Goal: Task Accomplishment & Management: Use online tool/utility

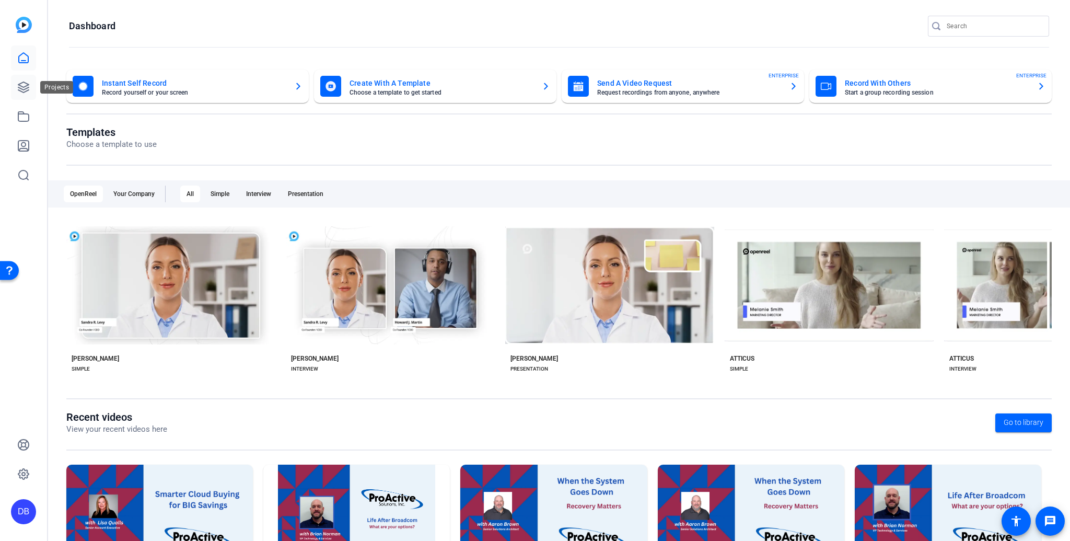
click at [22, 88] on icon at bounding box center [23, 87] width 13 height 13
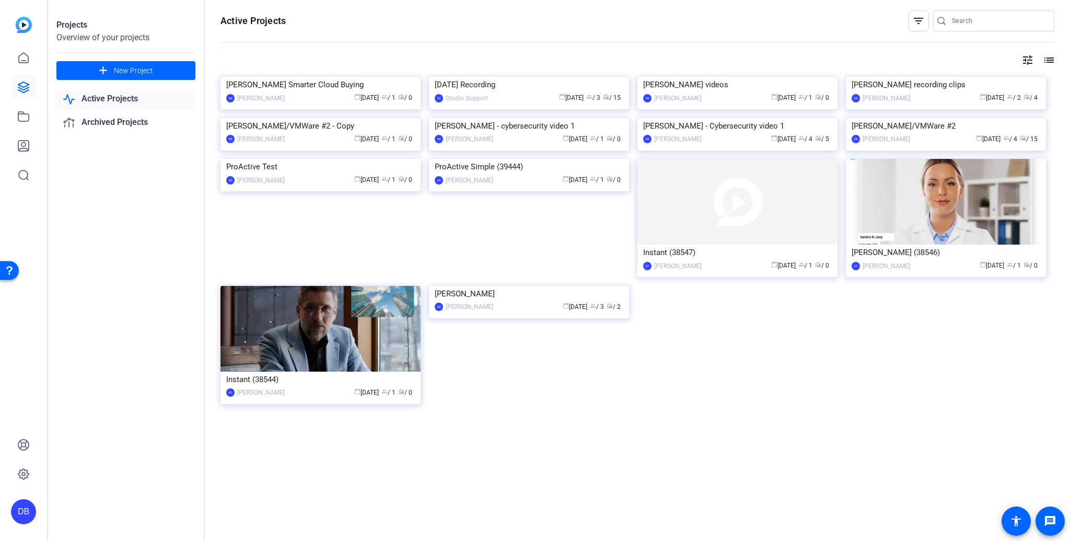
click at [26, 512] on div "DB" at bounding box center [23, 511] width 25 height 25
click at [119, 501] on mat-icon "logout" at bounding box center [125, 502] width 13 height 13
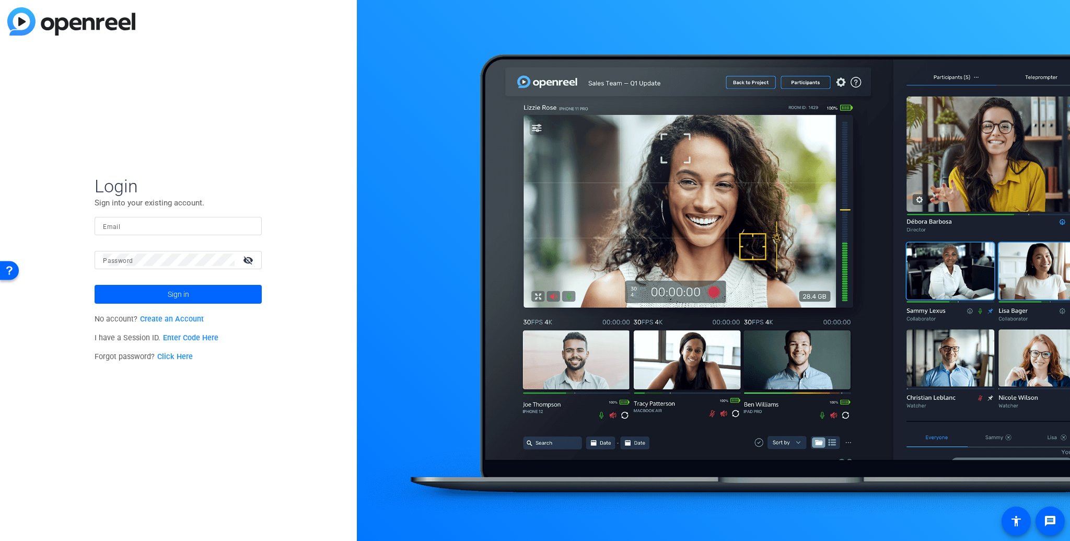
type input "[EMAIL_ADDRESS][DOMAIN_NAME]"
click at [176, 294] on span "Sign in" at bounding box center [178, 294] width 21 height 26
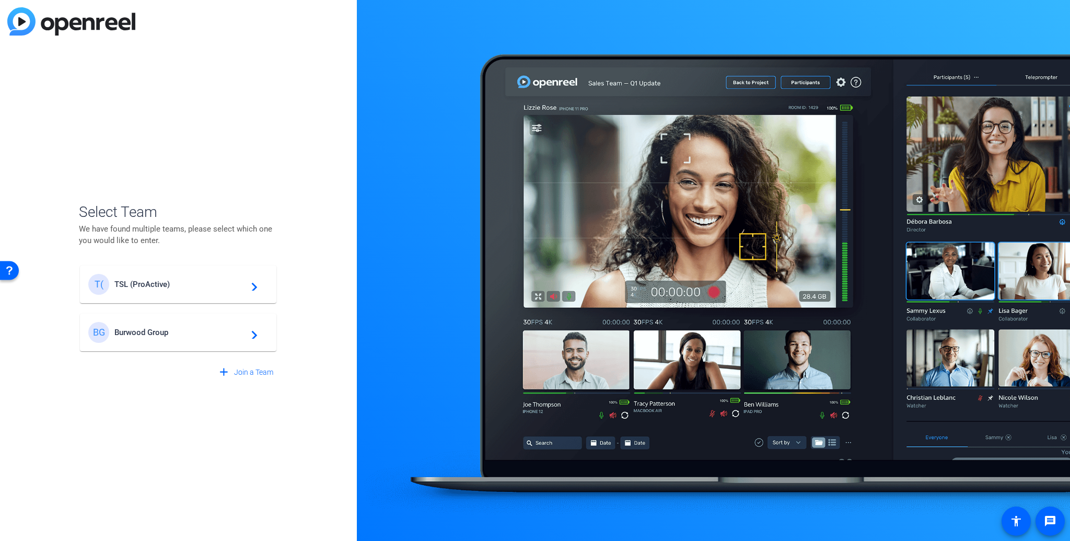
click at [139, 332] on span "Burwood Group" at bounding box center [179, 332] width 131 height 9
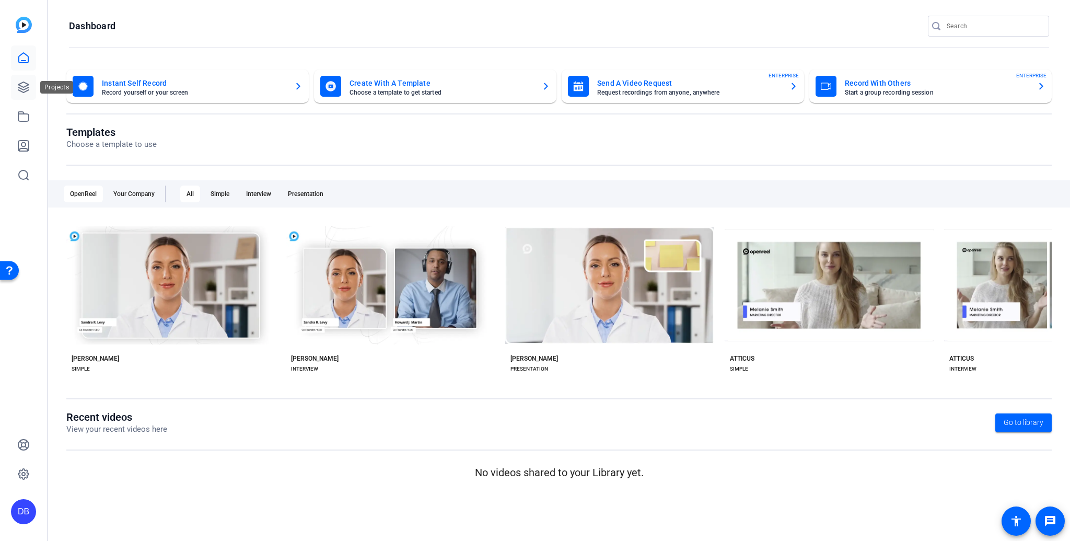
click at [22, 88] on icon at bounding box center [23, 87] width 13 height 13
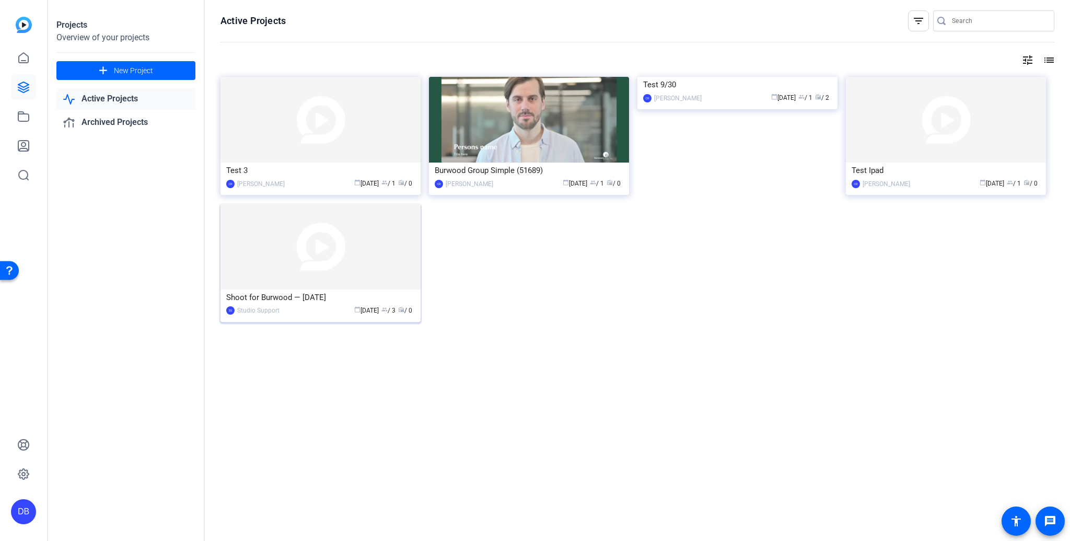
click at [326, 250] on img at bounding box center [320, 247] width 200 height 86
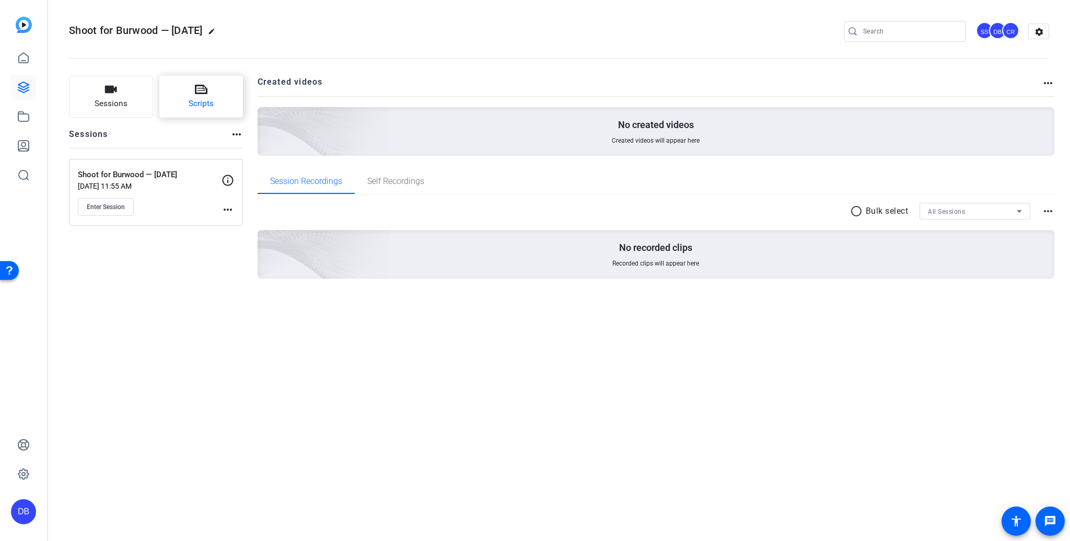
click at [199, 92] on icon at bounding box center [201, 89] width 13 height 9
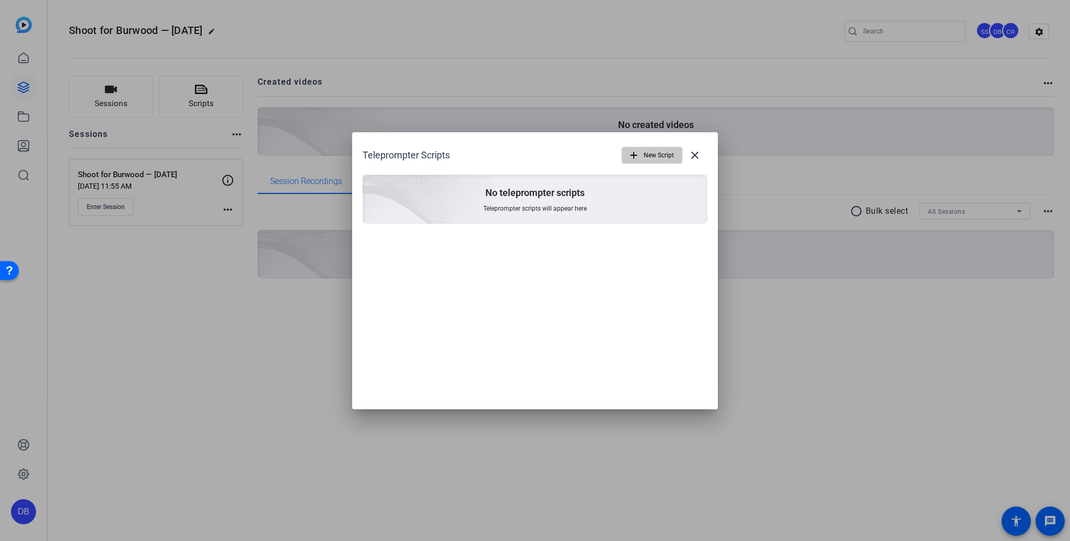
click at [645, 159] on span "New Script" at bounding box center [659, 155] width 30 height 20
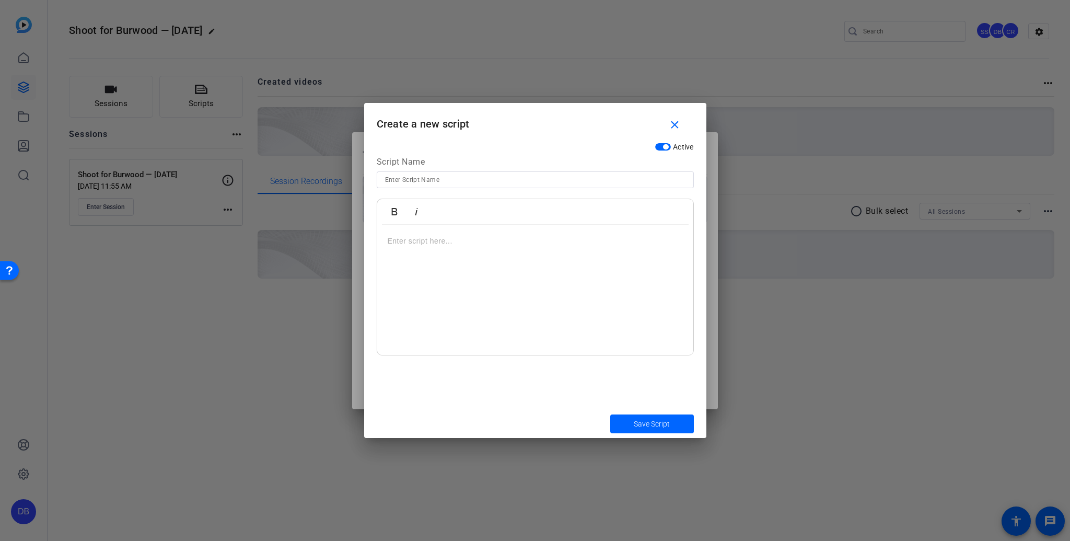
click at [386, 244] on div at bounding box center [535, 290] width 316 height 131
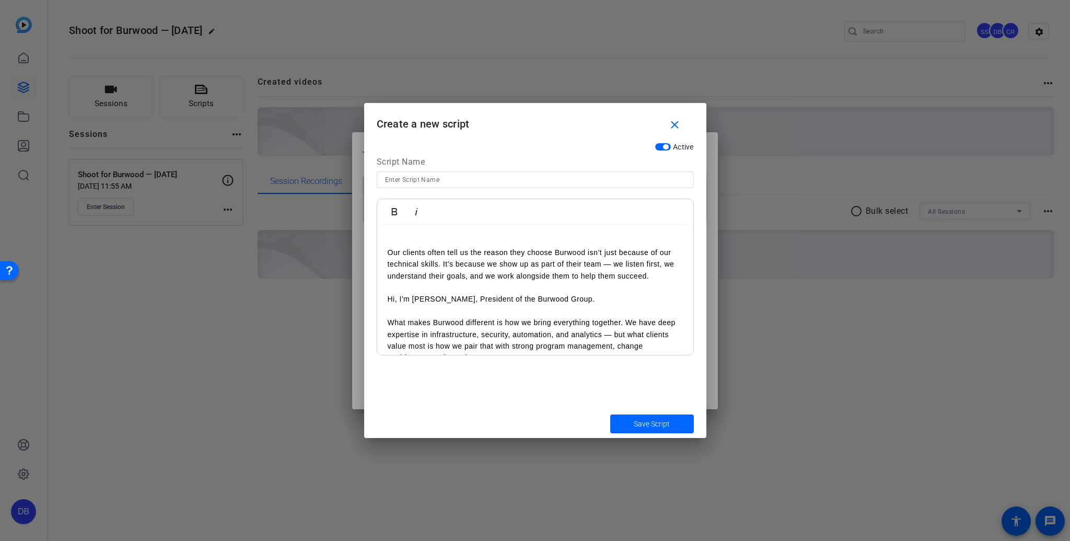
click at [414, 179] on input at bounding box center [535, 179] width 300 height 13
type input "[PERSON_NAME]"
click at [643, 424] on span "Save Script" at bounding box center [652, 424] width 36 height 11
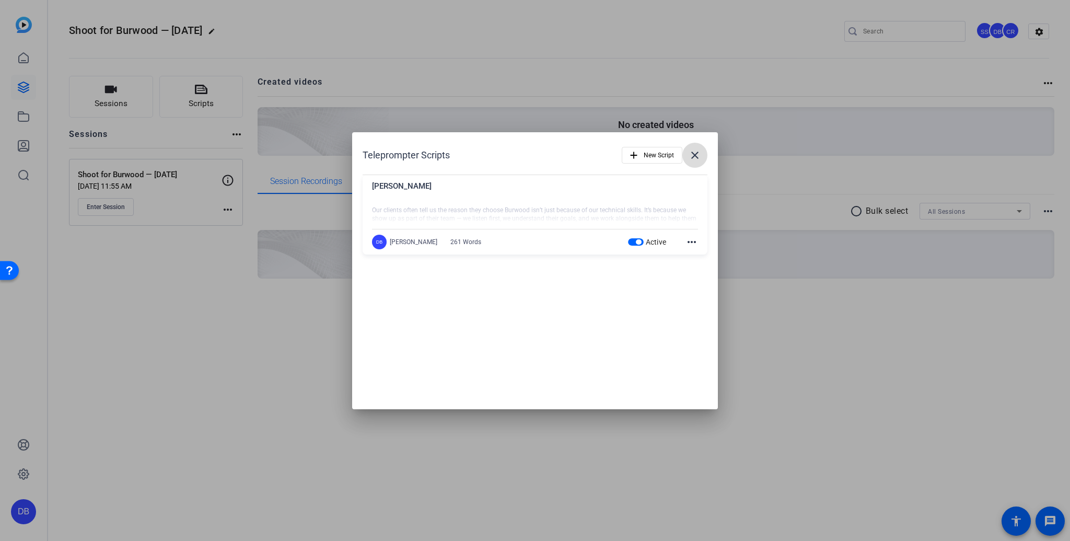
click at [694, 155] on mat-icon "close" at bounding box center [695, 155] width 13 height 13
